Goal: Complete application form

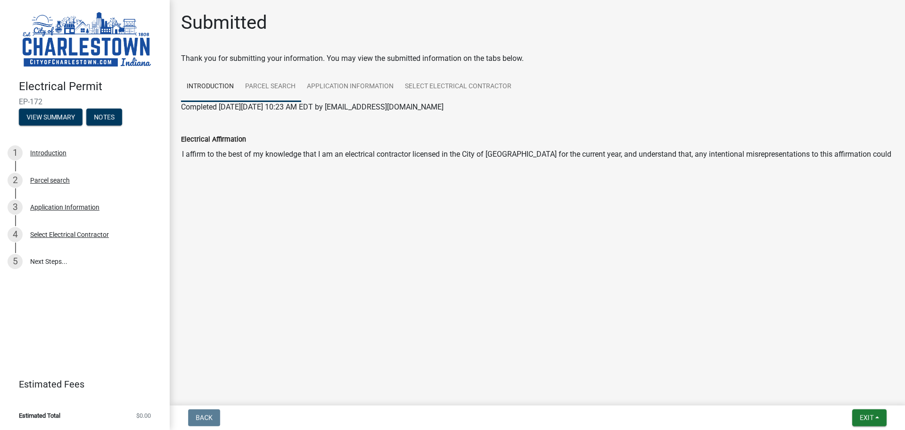
drag, startPoint x: 292, startPoint y: 89, endPoint x: 299, endPoint y: 88, distance: 7.1
click at [293, 89] on link "Parcel search" at bounding box center [271, 87] width 62 height 30
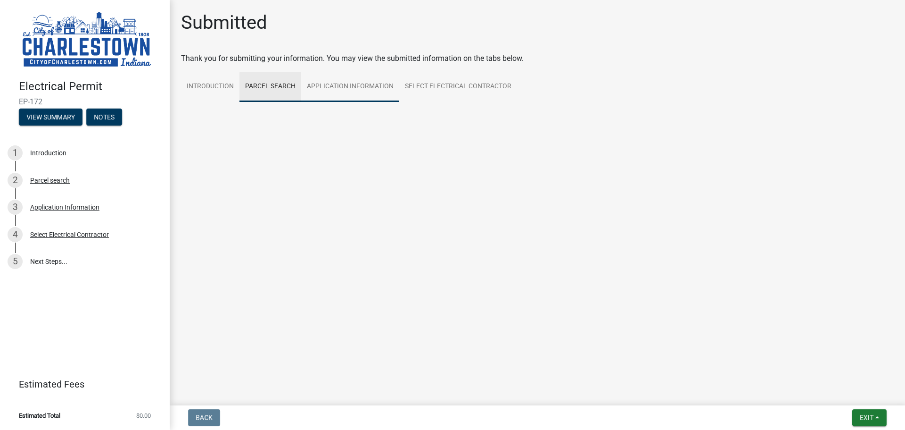
click at [339, 84] on link "Application Information" at bounding box center [350, 87] width 98 height 30
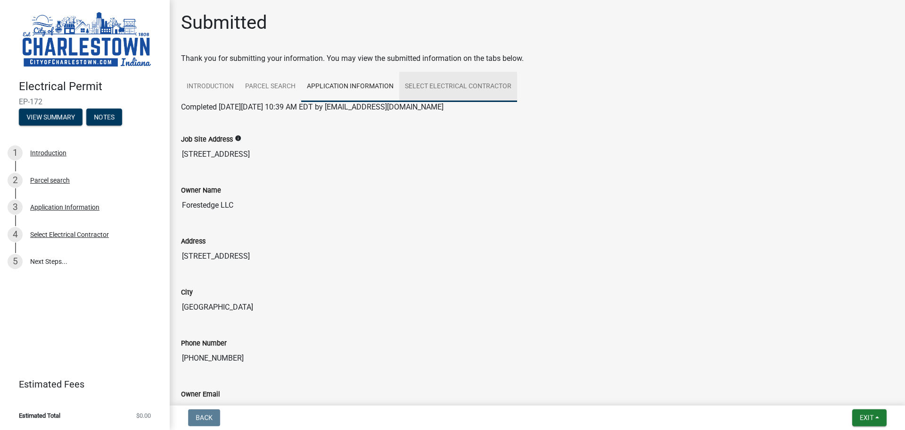
click at [474, 85] on link "Select Electrical Contractor" at bounding box center [458, 87] width 118 height 30
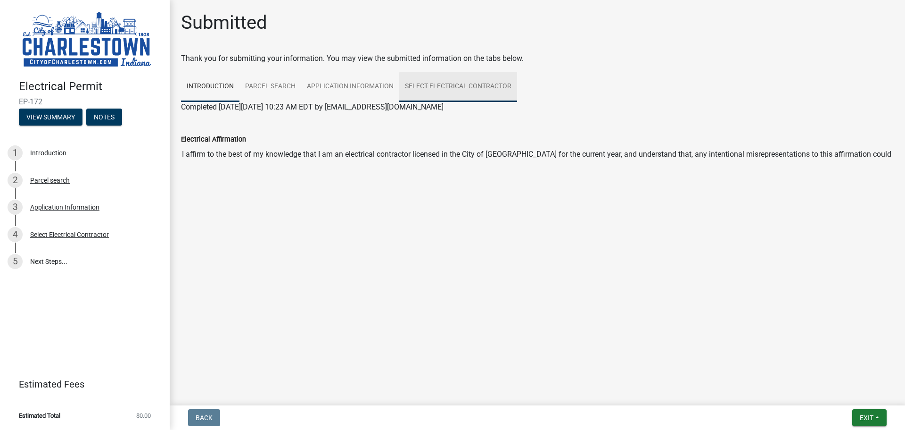
click at [450, 87] on link "Select Electrical Contractor" at bounding box center [458, 87] width 118 height 30
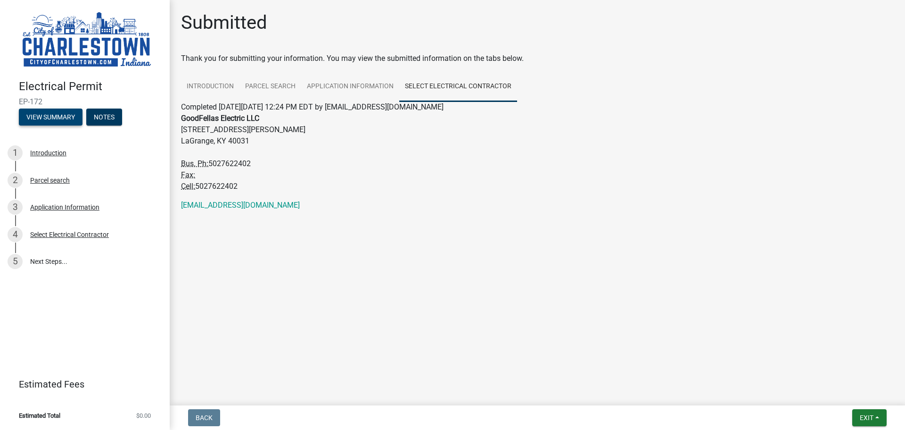
click at [59, 111] on button "View Summary" at bounding box center [51, 116] width 64 height 17
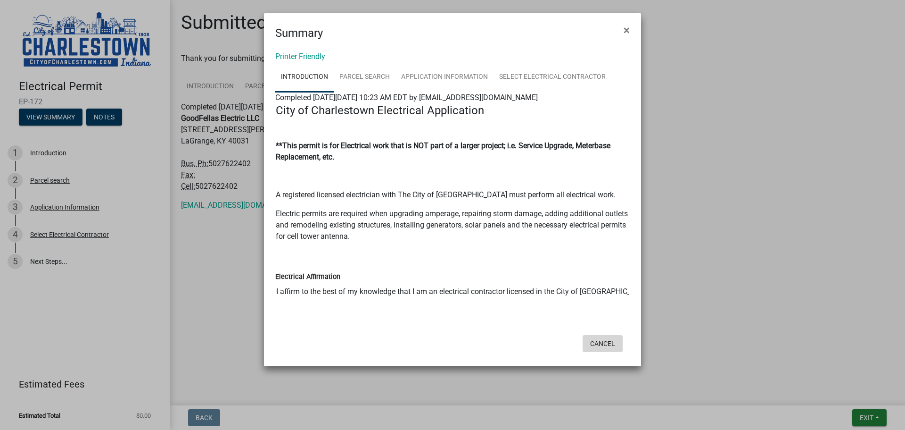
click at [615, 342] on button "Cancel" at bounding box center [603, 343] width 40 height 17
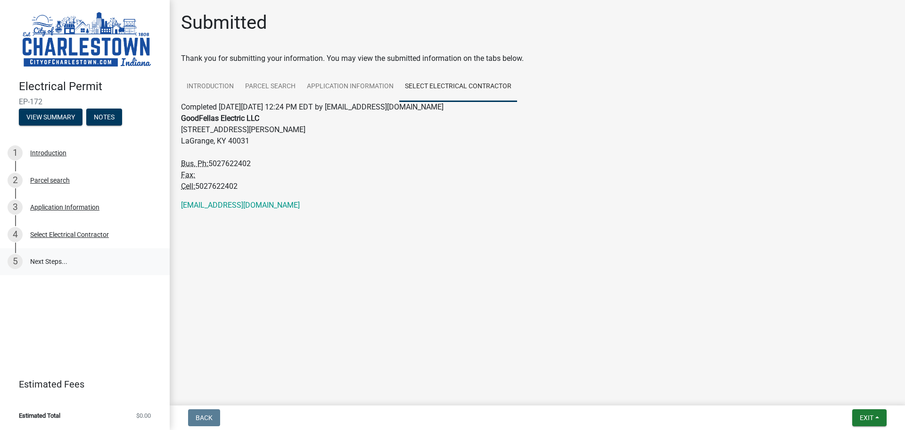
click at [60, 260] on link "5 Next Steps..." at bounding box center [85, 261] width 170 height 27
click at [352, 259] on main "Submitted Thank you for submitting your information. You may view the submitted…" at bounding box center [538, 200] width 736 height 401
click at [66, 113] on button "View Summary" at bounding box center [51, 116] width 64 height 17
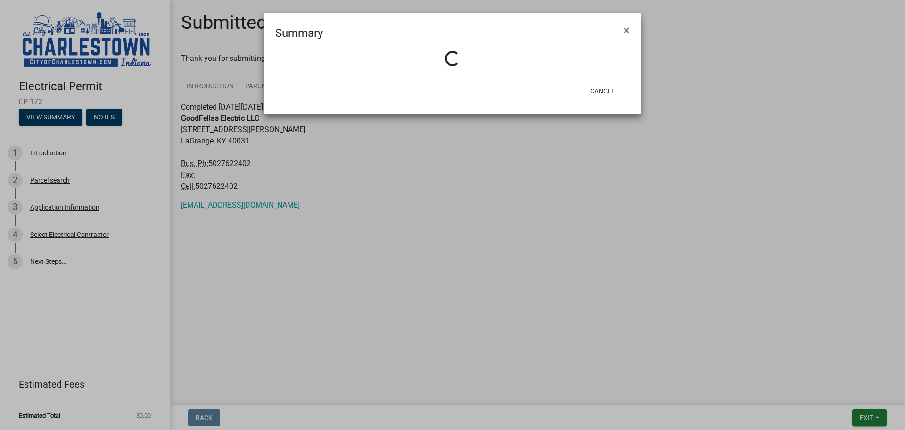
click at [100, 213] on ngb-modal-window "Summary × Loading... Cancel" at bounding box center [452, 215] width 905 height 430
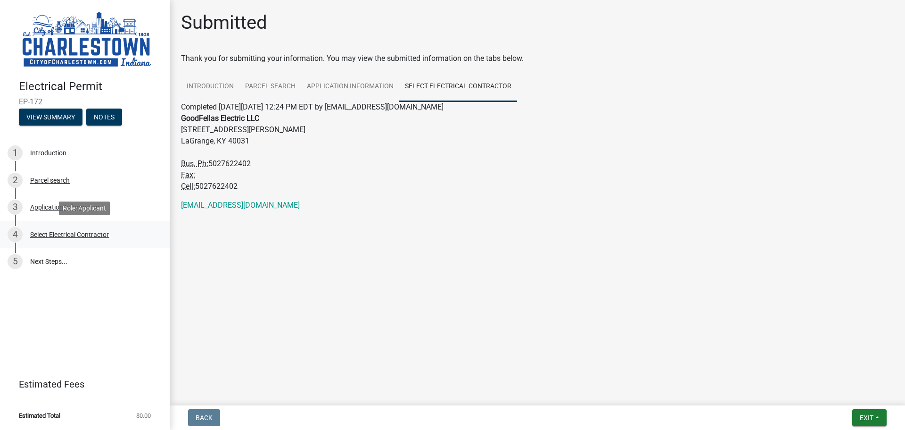
click at [67, 230] on div "4 Select Electrical Contractor" at bounding box center [81, 234] width 147 height 15
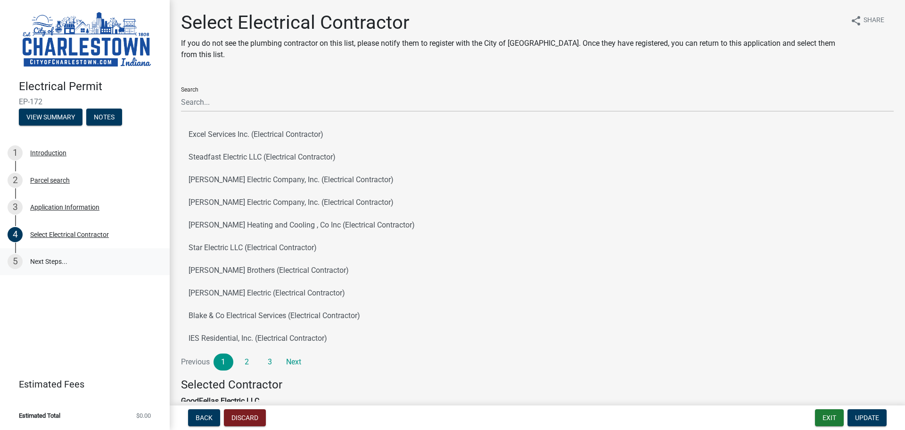
click at [52, 257] on link "5 Next Steps..." at bounding box center [85, 261] width 170 height 27
drag, startPoint x: 52, startPoint y: 258, endPoint x: 129, endPoint y: 265, distance: 76.8
click at [57, 263] on link "5 Next Steps..." at bounding box center [85, 261] width 170 height 27
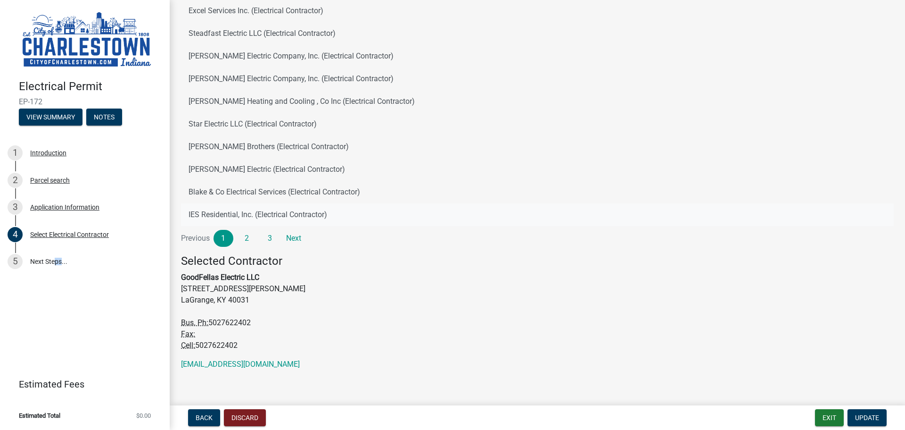
scroll to position [129, 0]
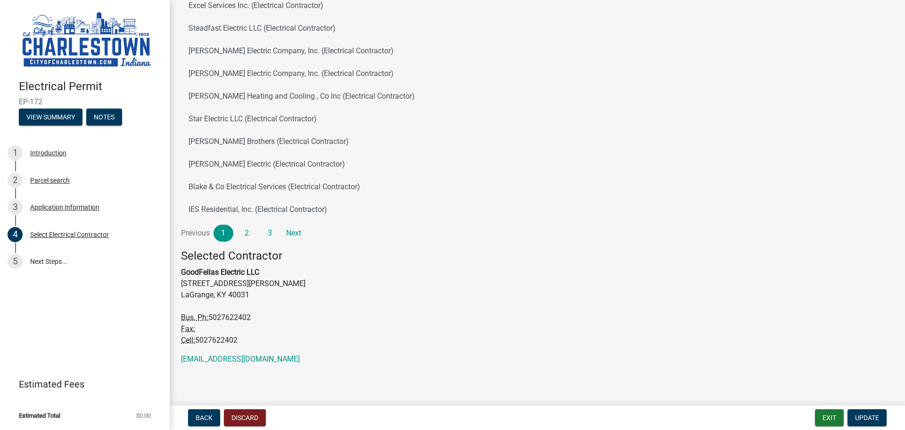
click at [218, 274] on strong "GoodFellas Electric LLC" at bounding box center [220, 271] width 78 height 9
click at [224, 274] on strong "GoodFellas Electric LLC" at bounding box center [220, 271] width 78 height 9
click at [875, 415] on span "Update" at bounding box center [867, 418] width 24 height 8
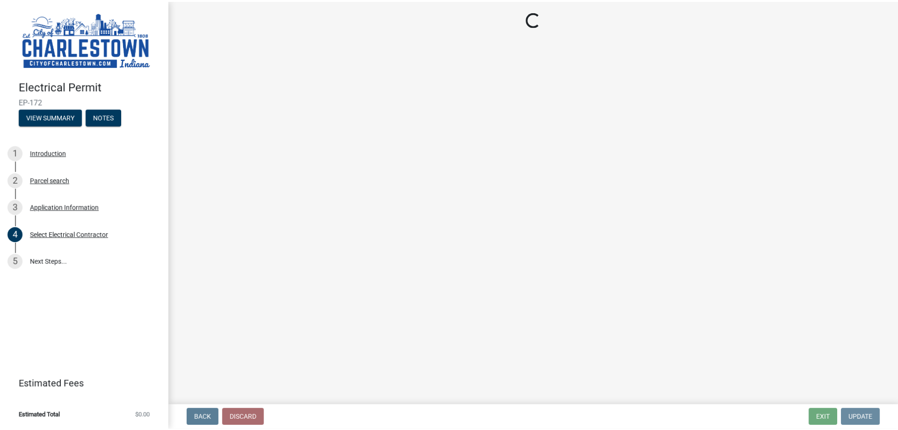
scroll to position [0, 0]
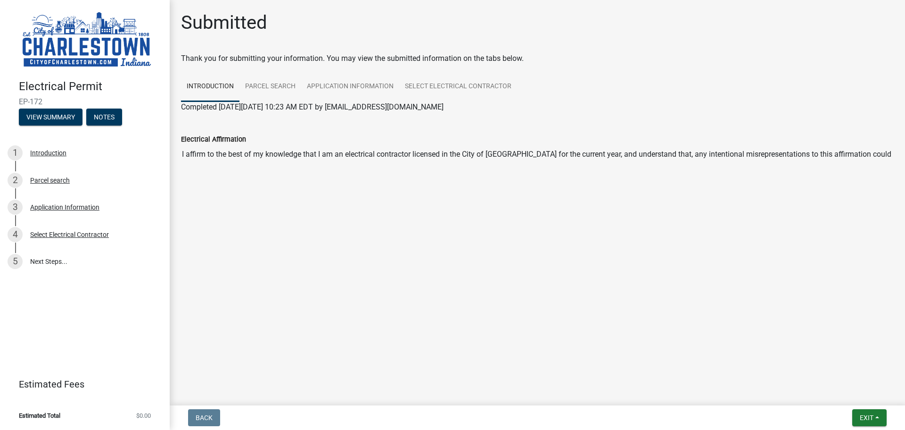
click at [51, 50] on img at bounding box center [87, 40] width 136 height 60
click at [864, 412] on button "Exit" at bounding box center [870, 417] width 34 height 17
click at [857, 402] on button "Save & Exit" at bounding box center [849, 392] width 75 height 23
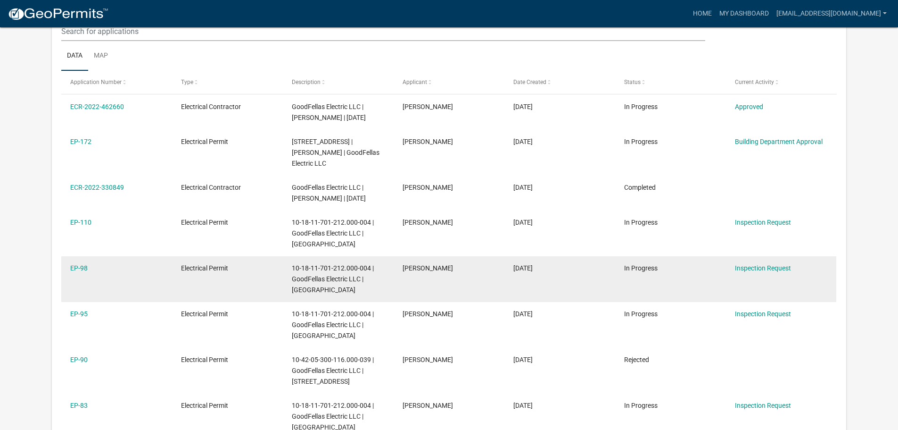
scroll to position [141, 0]
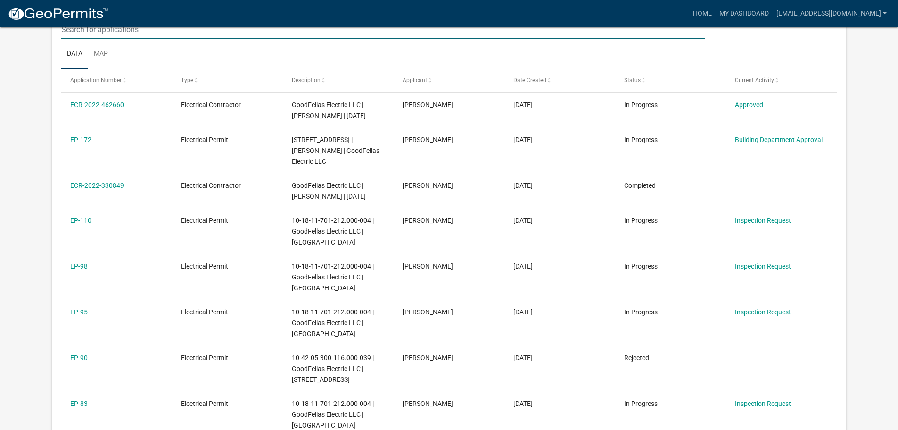
click at [601, 33] on input "text" at bounding box center [383, 29] width 644 height 19
